Goal: Use online tool/utility: Utilize a website feature to perform a specific function

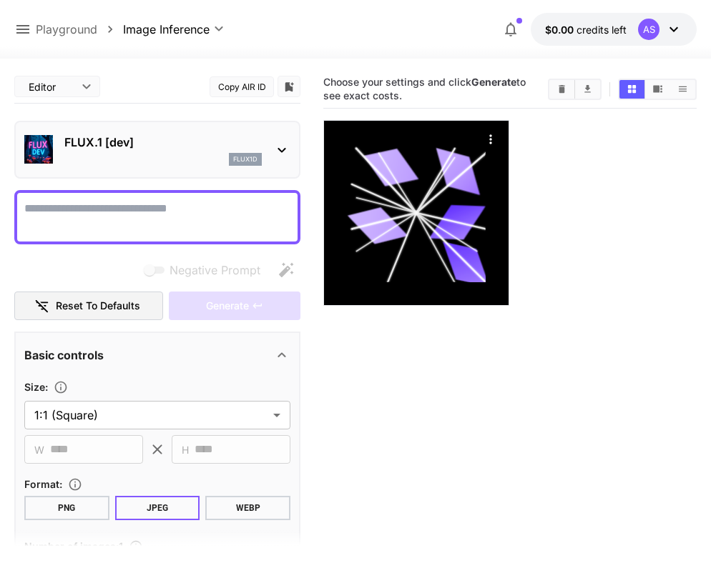
click at [677, 30] on icon at bounding box center [673, 29] width 17 height 17
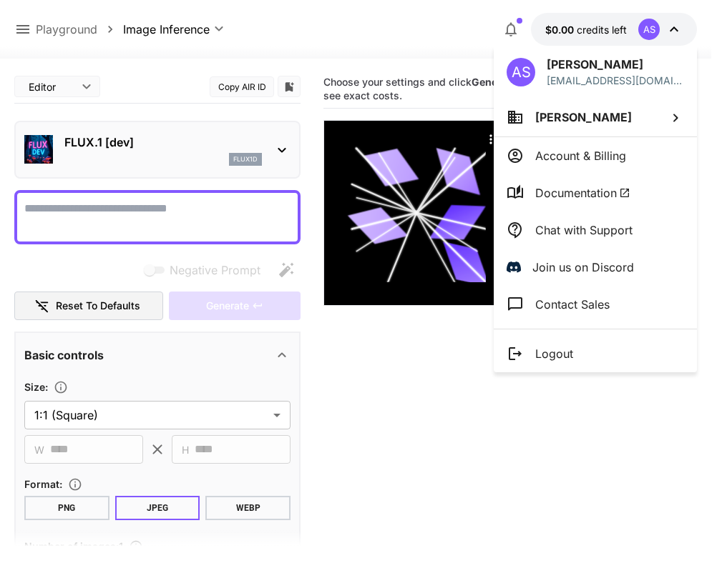
click at [556, 33] on div at bounding box center [361, 291] width 722 height 583
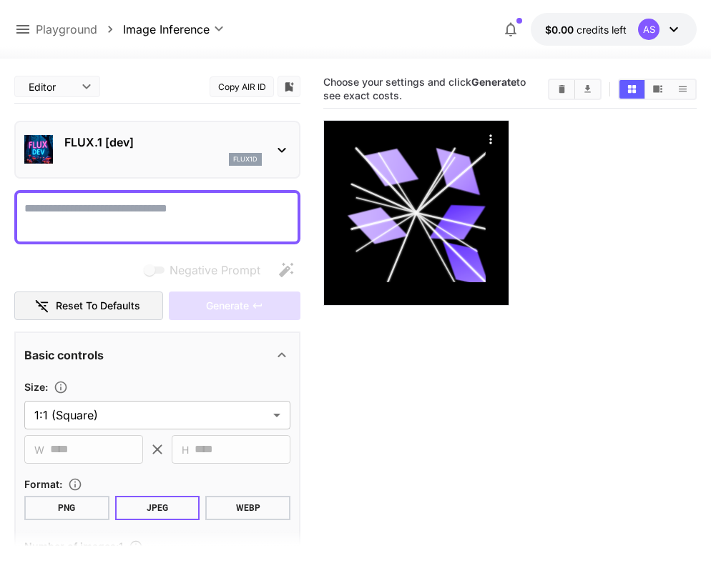
click at [674, 26] on icon at bounding box center [673, 29] width 17 height 17
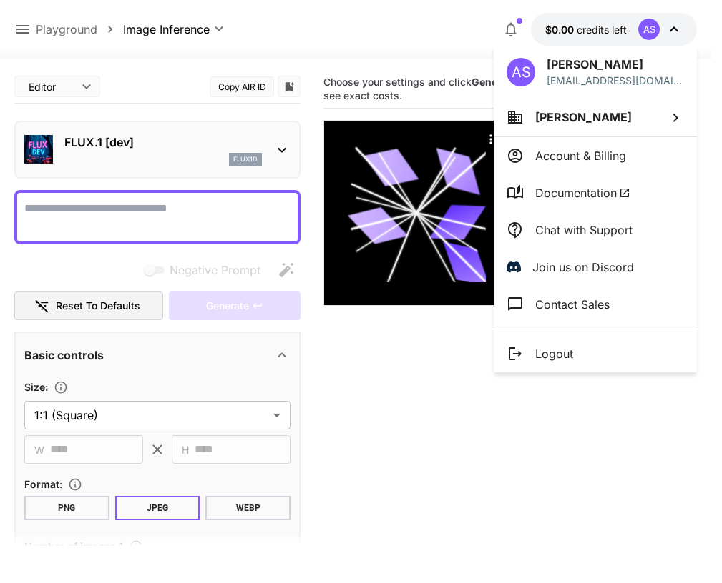
click at [652, 27] on div at bounding box center [361, 291] width 722 height 583
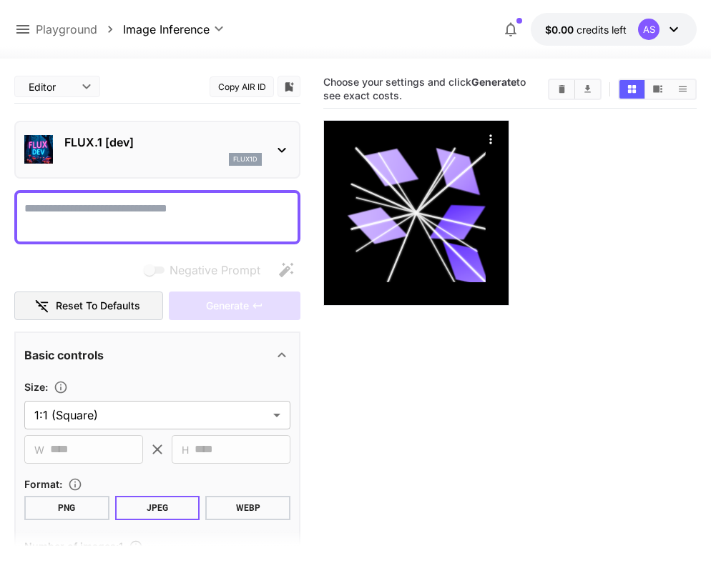
click at [652, 28] on div "AS" at bounding box center [648, 29] width 21 height 21
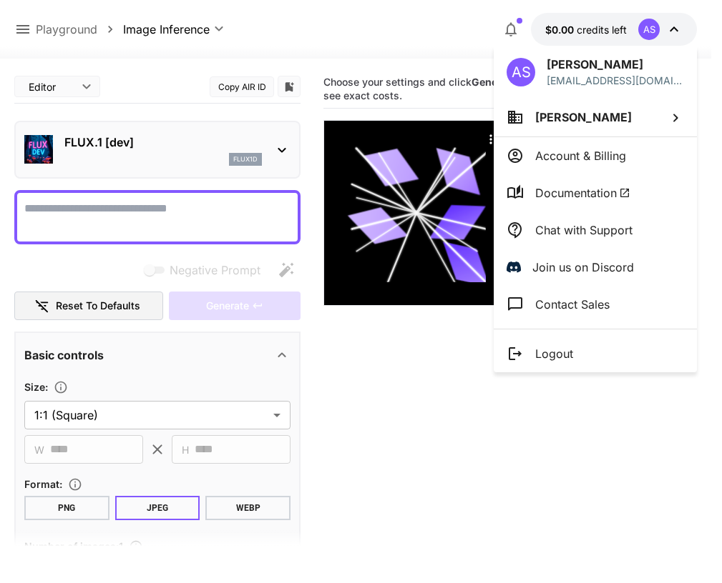
click at [674, 114] on icon at bounding box center [675, 118] width 5 height 8
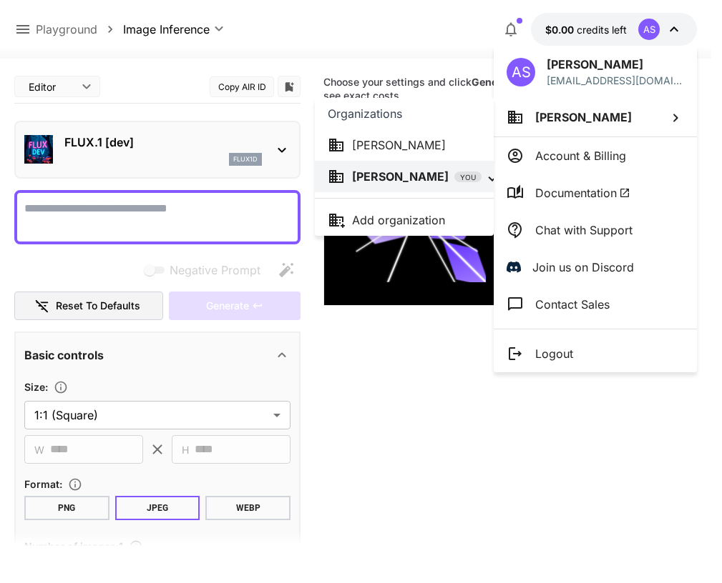
click at [375, 144] on p "[PERSON_NAME]" at bounding box center [399, 145] width 94 height 17
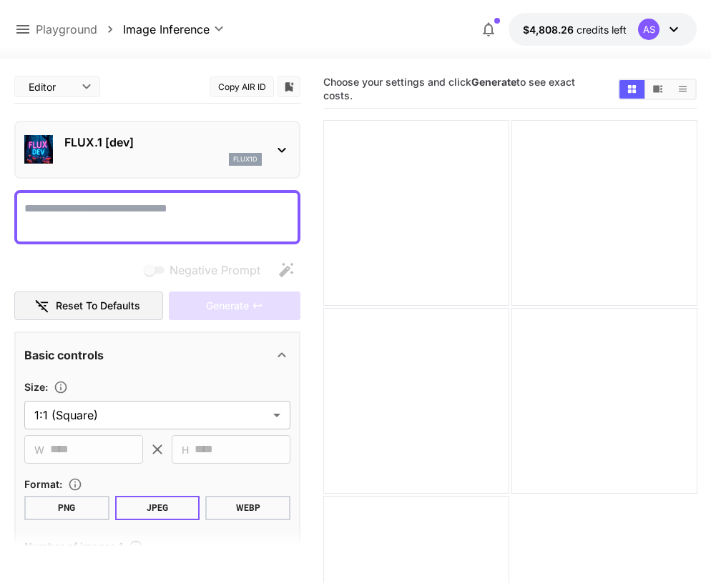
click at [76, 29] on p "Playground" at bounding box center [66, 29] width 61 height 17
click at [26, 26] on icon at bounding box center [22, 29] width 17 height 17
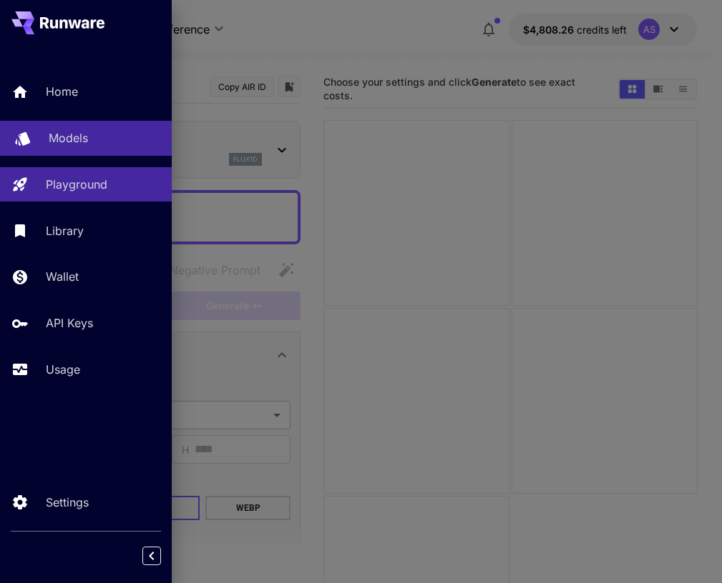
click at [61, 135] on p "Models" at bounding box center [68, 137] width 39 height 17
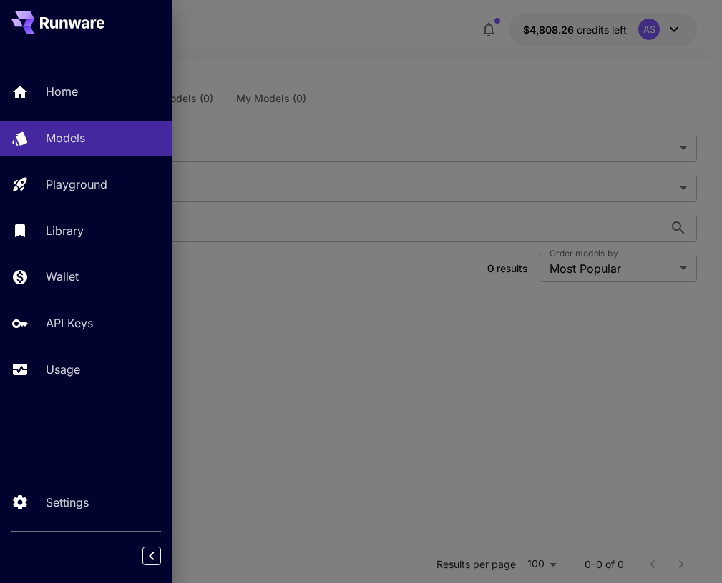
click at [577, 400] on div at bounding box center [361, 291] width 722 height 583
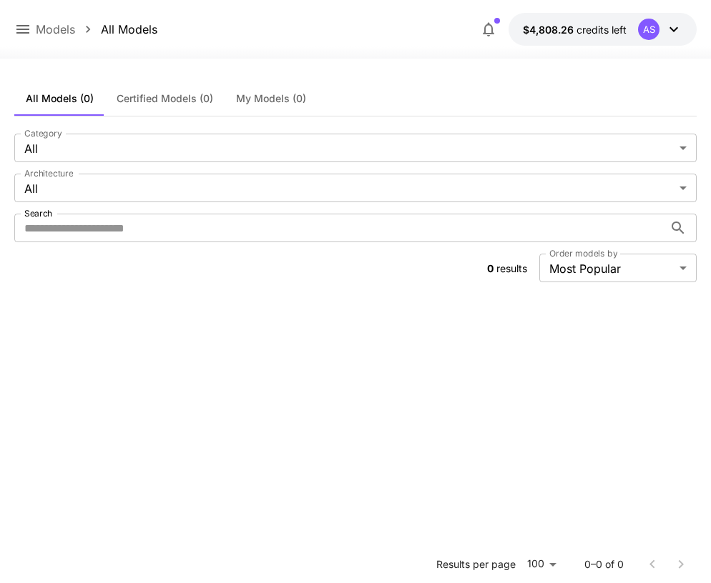
click at [22, 29] on icon at bounding box center [22, 29] width 17 height 17
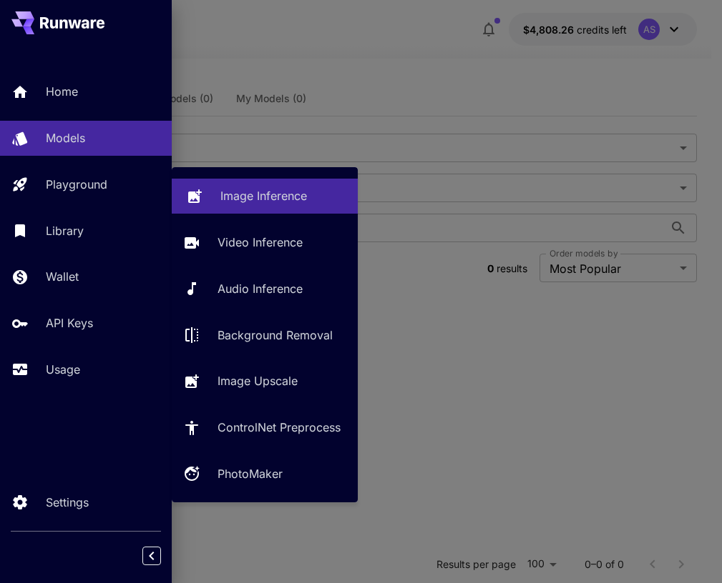
click at [236, 191] on p "Image Inference" at bounding box center [263, 195] width 87 height 17
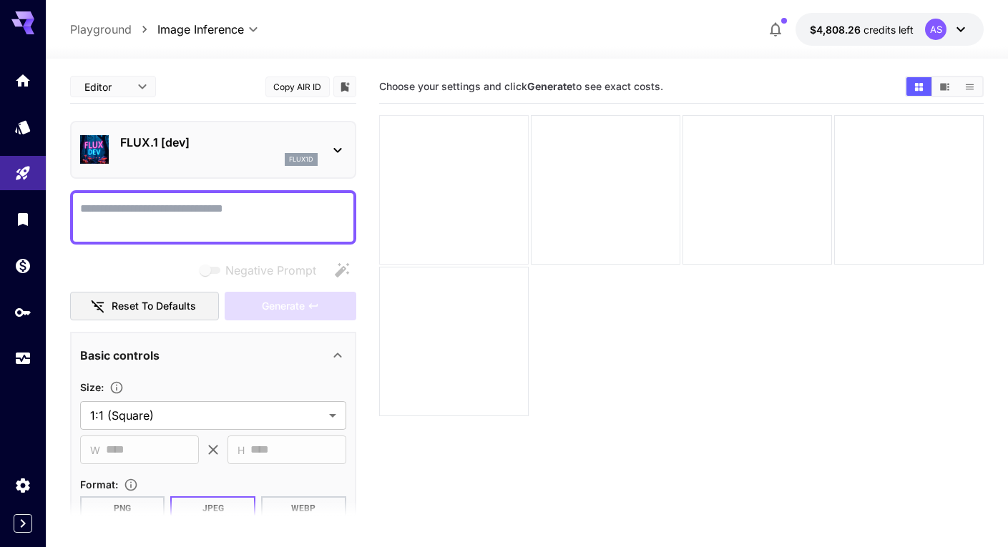
click at [442, 182] on div at bounding box center [453, 189] width 149 height 149
click at [346, 89] on icon "Add to library" at bounding box center [344, 86] width 9 height 9
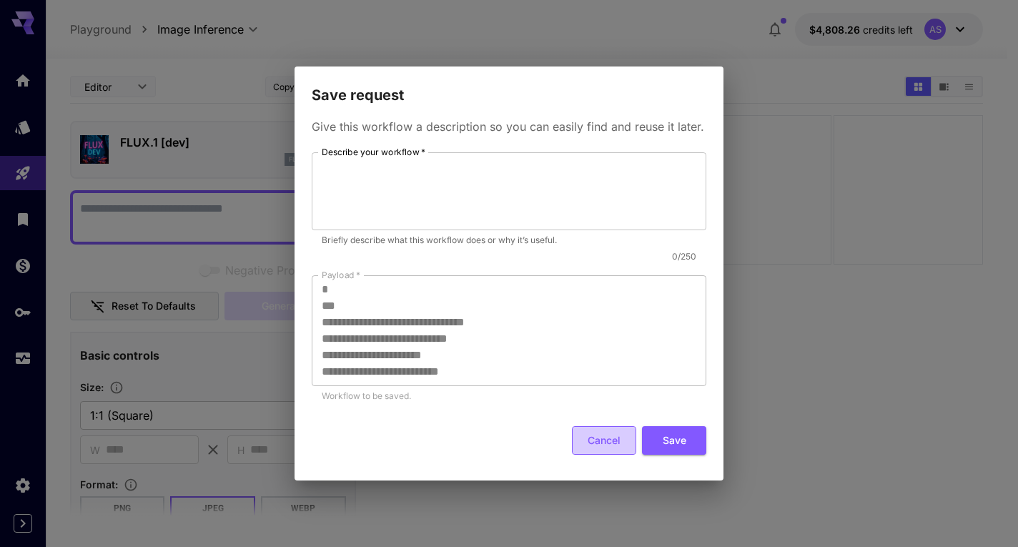
click at [604, 443] on button "Cancel" at bounding box center [604, 440] width 64 height 29
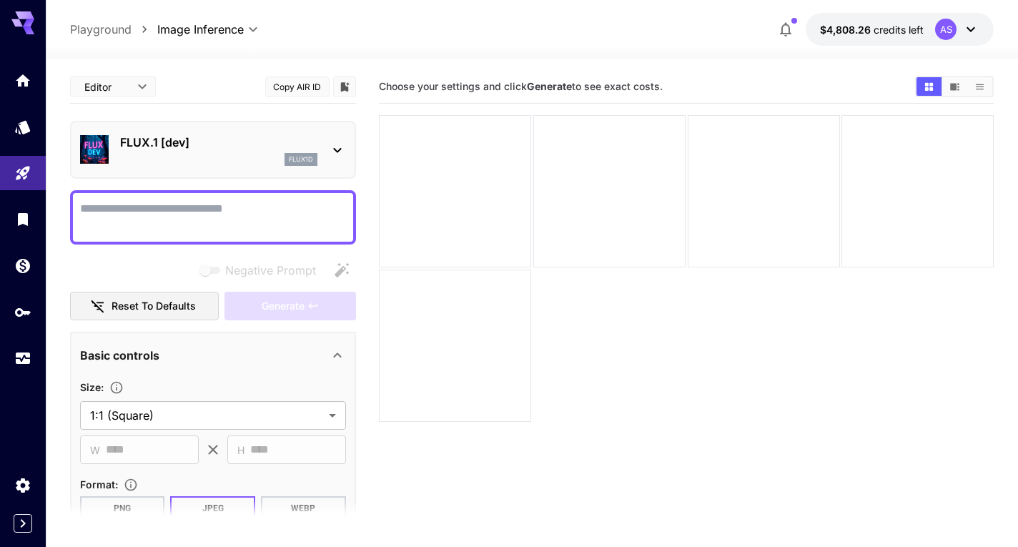
click at [132, 88] on body "**********" at bounding box center [509, 330] width 1018 height 660
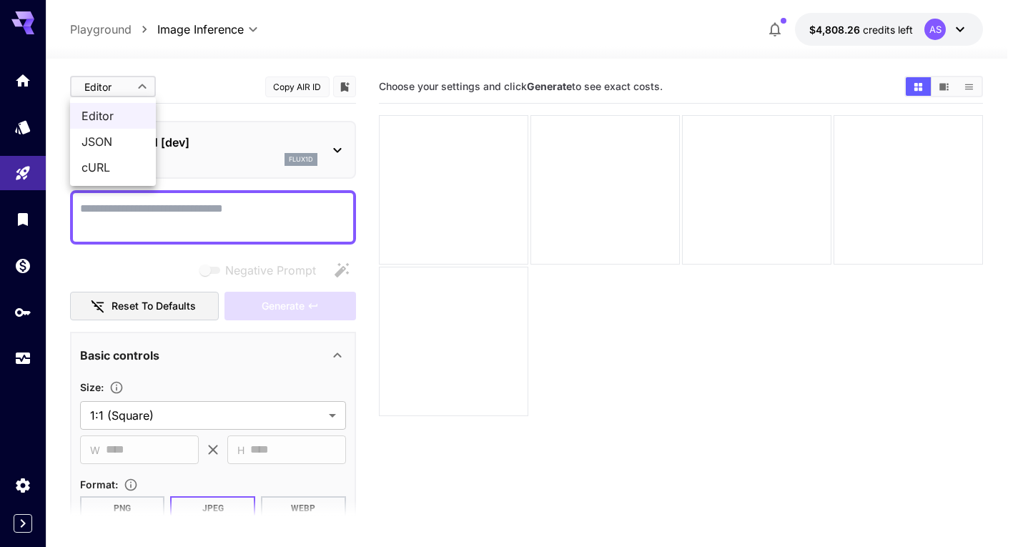
click at [215, 79] on div at bounding box center [509, 273] width 1018 height 547
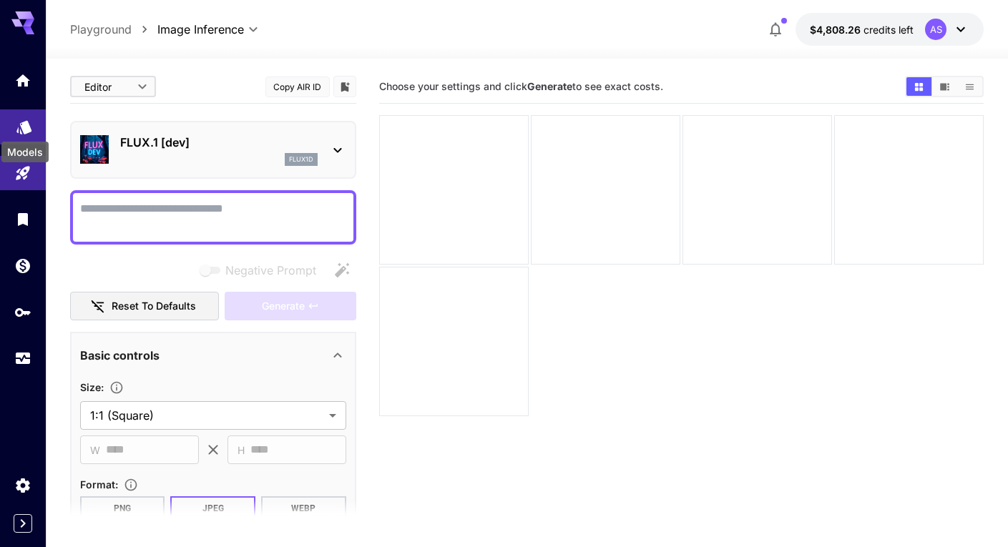
click at [24, 124] on icon "Models" at bounding box center [23, 123] width 15 height 14
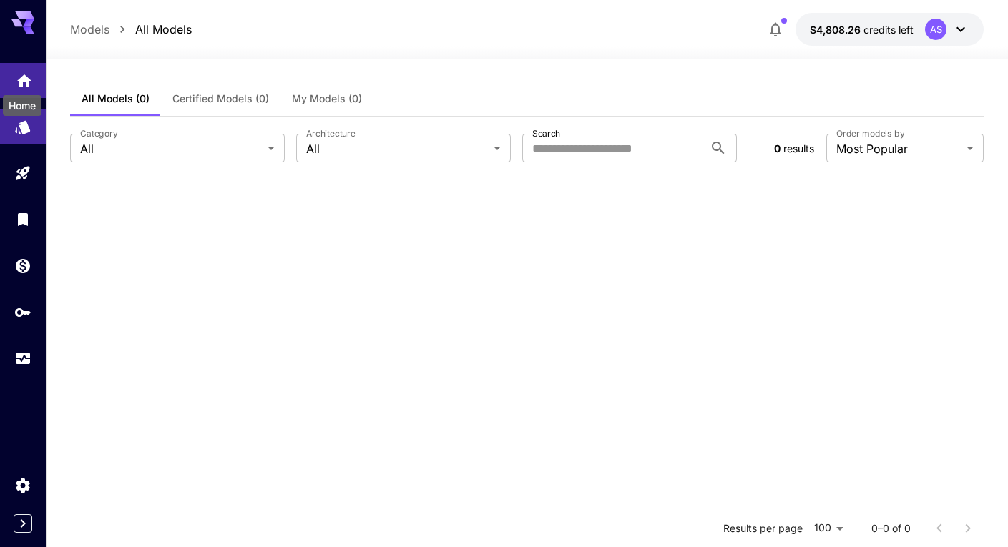
click at [24, 77] on icon "Home" at bounding box center [24, 76] width 14 height 12
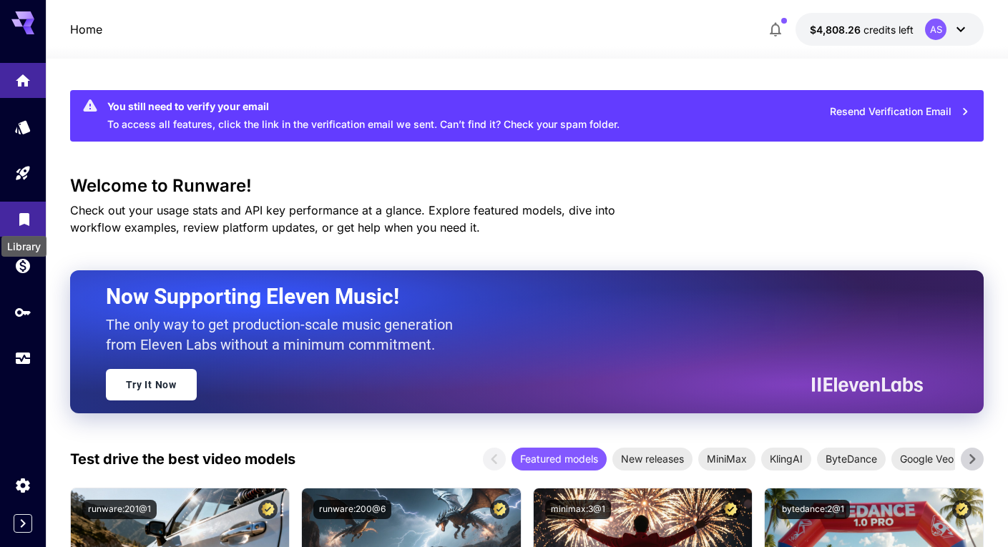
click at [26, 212] on icon "Library" at bounding box center [24, 215] width 10 height 13
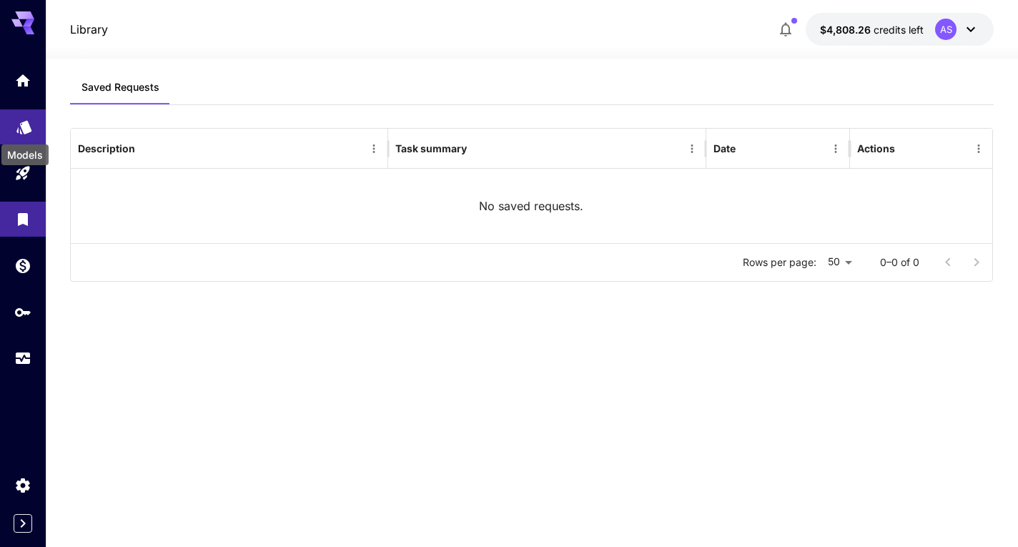
click at [31, 125] on icon "Models" at bounding box center [23, 123] width 15 height 14
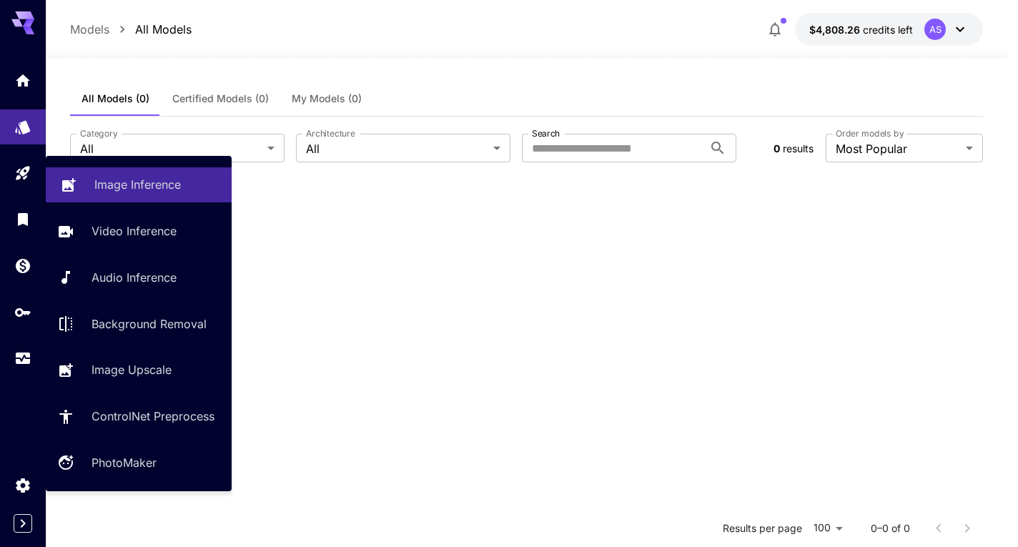
click at [129, 181] on p "Image Inference" at bounding box center [137, 184] width 87 height 17
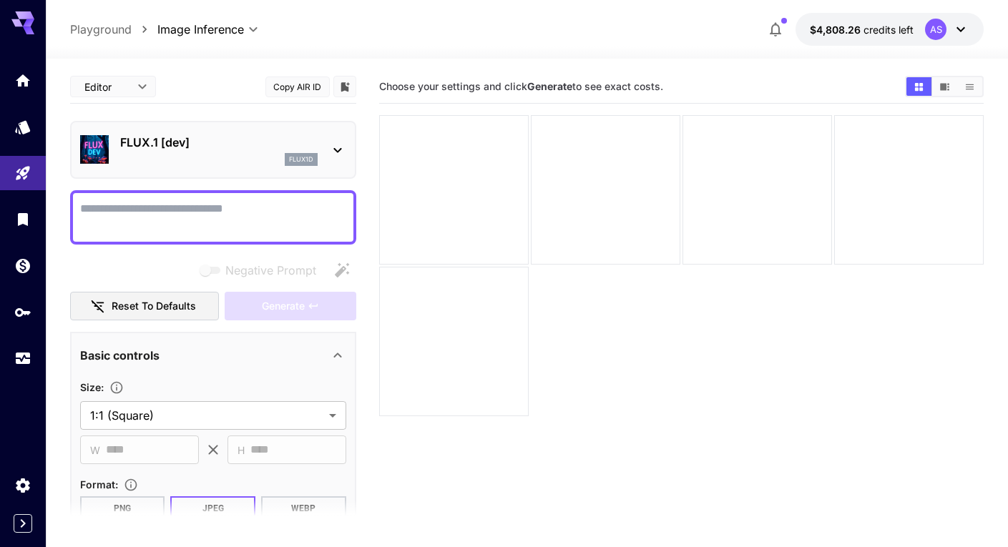
click at [142, 85] on body "**********" at bounding box center [504, 330] width 1008 height 660
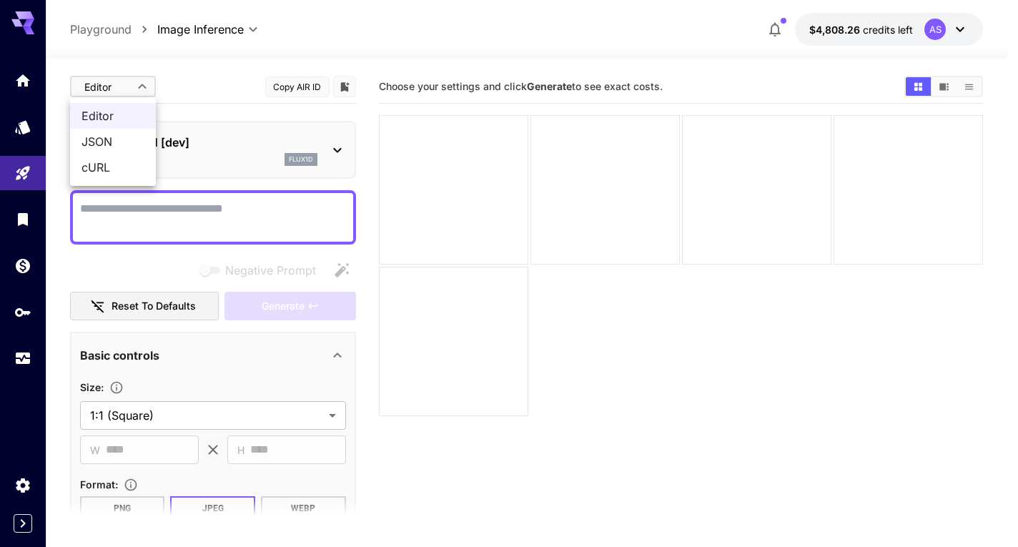
click at [142, 85] on div at bounding box center [509, 273] width 1018 height 547
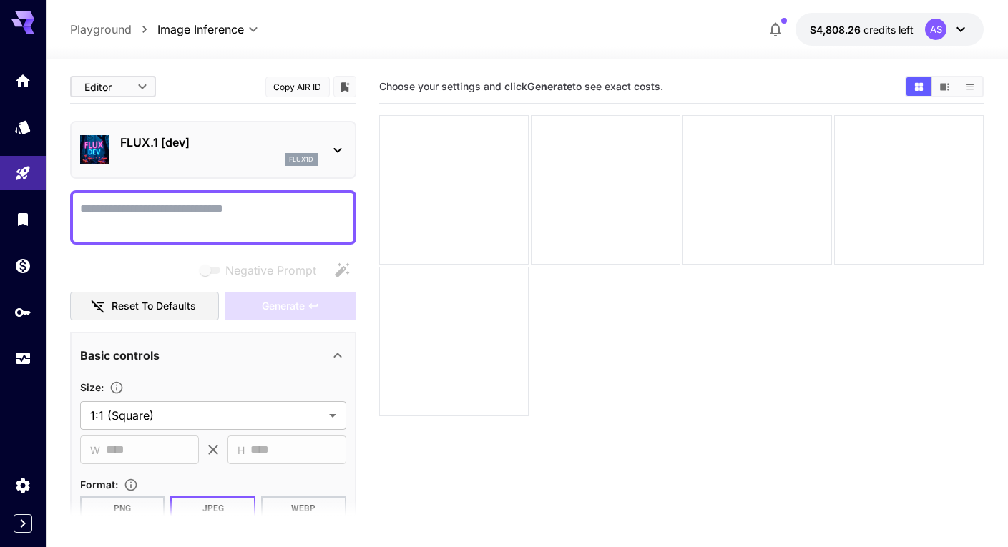
click at [206, 82] on div "Editor **** ​ Copy AIR ID" at bounding box center [213, 87] width 286 height 34
click at [710, 87] on icon "Show media in video view" at bounding box center [944, 86] width 9 height 7
